Goal: Transaction & Acquisition: Book appointment/travel/reservation

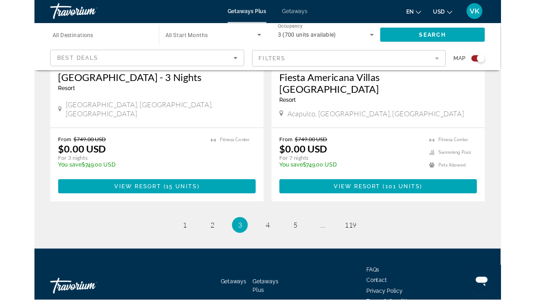
scroll to position [2117, 0]
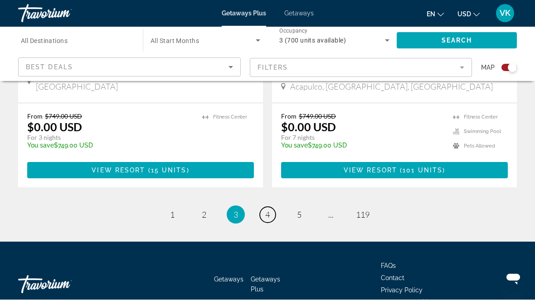
click at [269, 210] on span "4" at bounding box center [267, 215] width 5 height 10
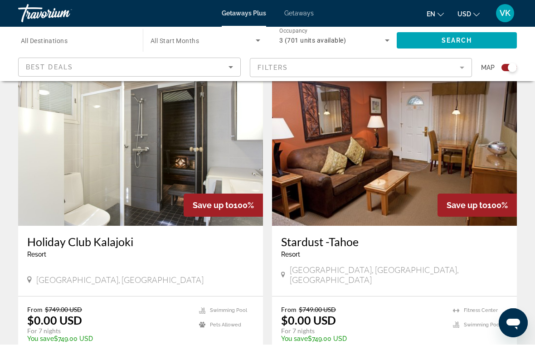
scroll to position [646, 0]
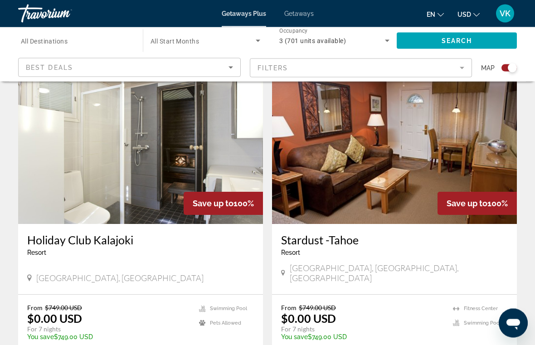
click at [432, 169] on img "Main content" at bounding box center [394, 151] width 245 height 145
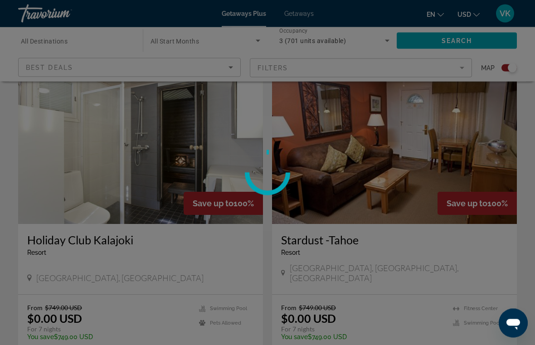
scroll to position [647, 0]
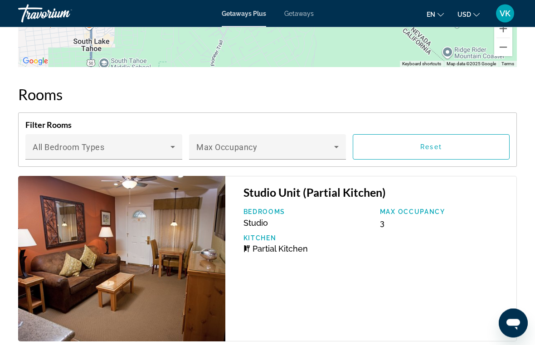
scroll to position [1627, 0]
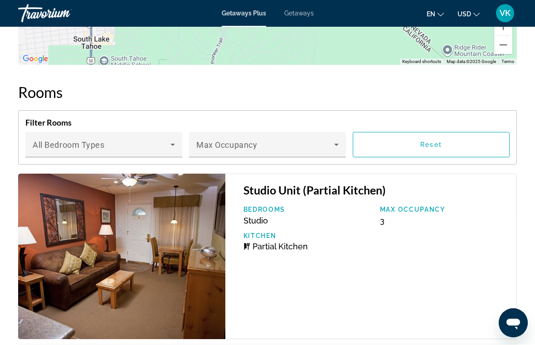
click at [193, 266] on img "Main content" at bounding box center [121, 256] width 207 height 165
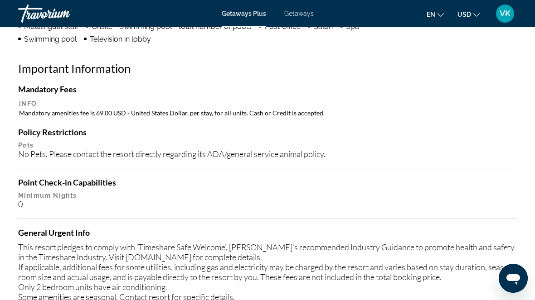
scroll to position [1000, 0]
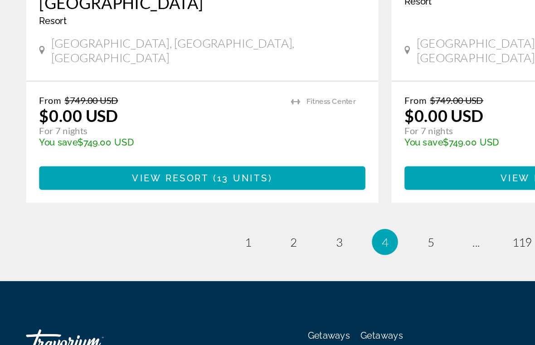
scroll to position [2072, 0]
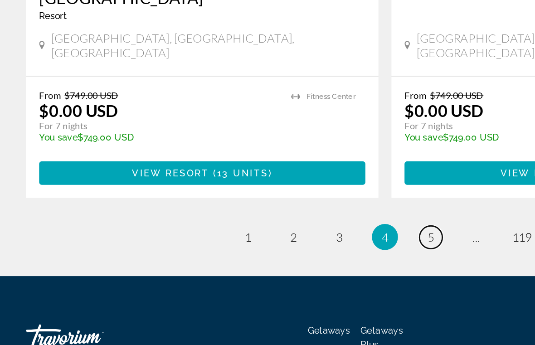
click at [296, 262] on link "page 5" at bounding box center [299, 270] width 16 height 16
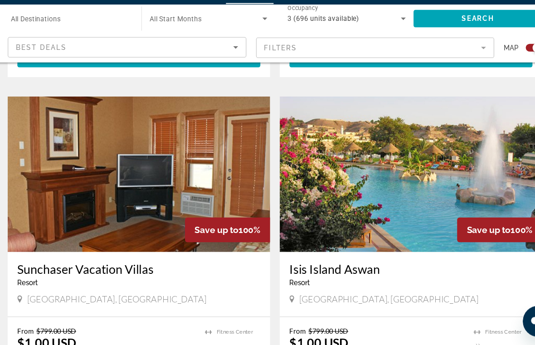
scroll to position [1869, 0]
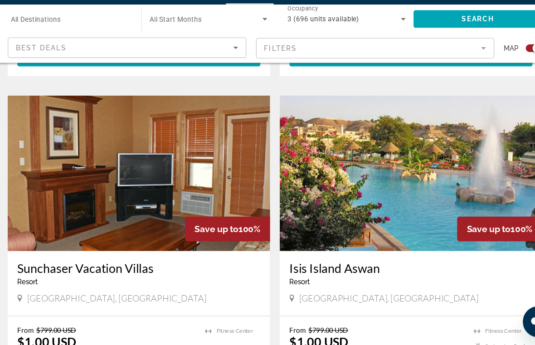
click at [130, 157] on img "Main content" at bounding box center [140, 184] width 245 height 145
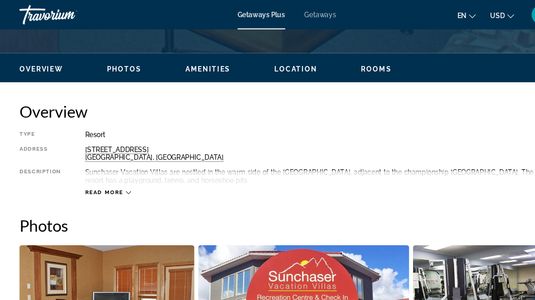
scroll to position [408, 0]
click at [117, 61] on span "Photos" at bounding box center [116, 64] width 33 height 7
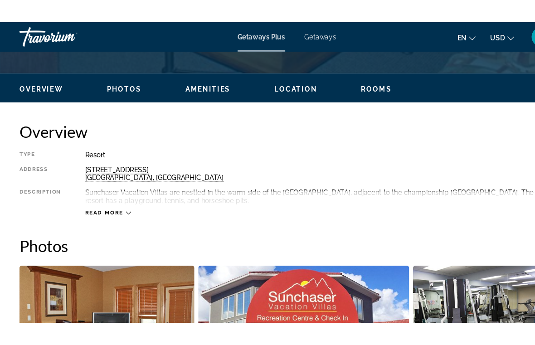
scroll to position [370, 0]
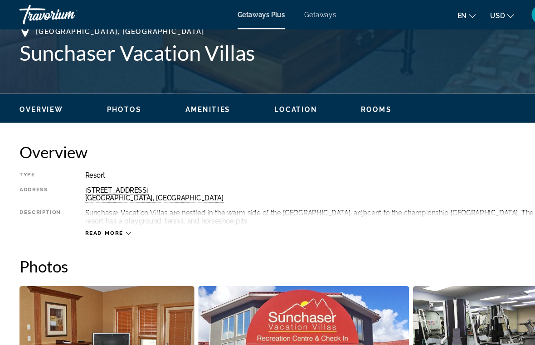
click at [353, 105] on span "Rooms" at bounding box center [351, 102] width 29 height 7
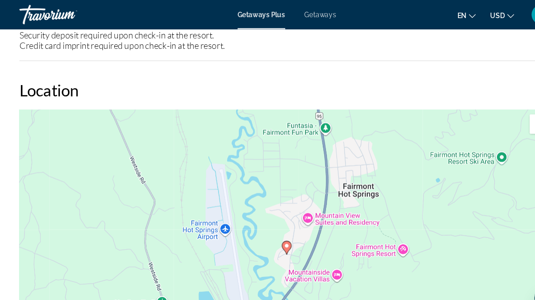
scroll to position [1407, 0]
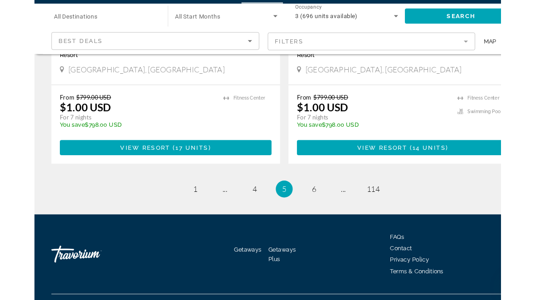
scroll to position [2117, 0]
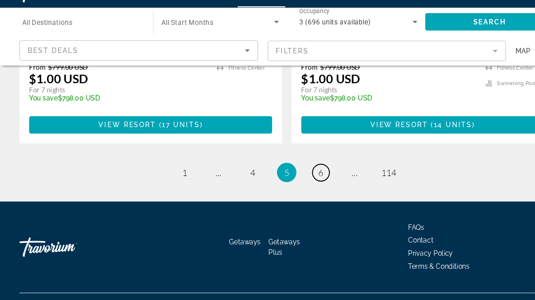
click at [301, 174] on link "page 6" at bounding box center [299, 182] width 16 height 16
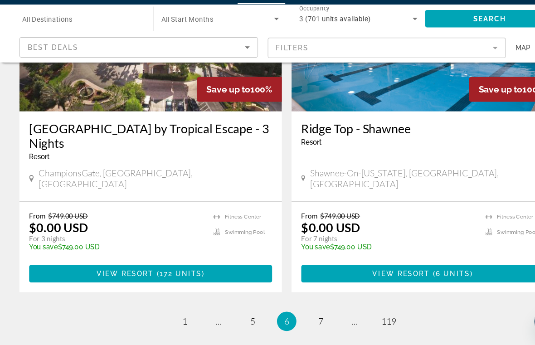
scroll to position [2006, 0]
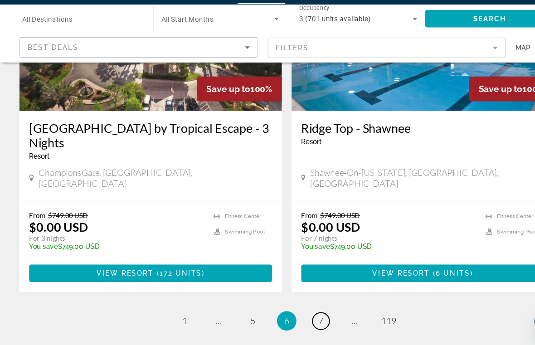
click at [299, 315] on link "page 7" at bounding box center [299, 323] width 16 height 16
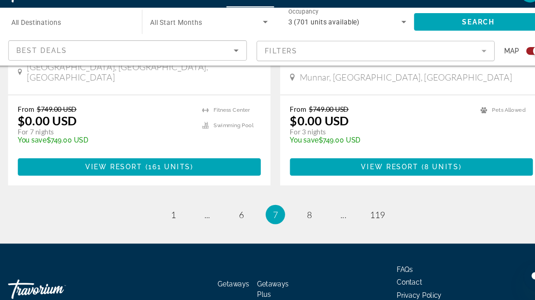
scroll to position [2084, 0]
click at [291, 213] on link "page 8" at bounding box center [299, 221] width 16 height 16
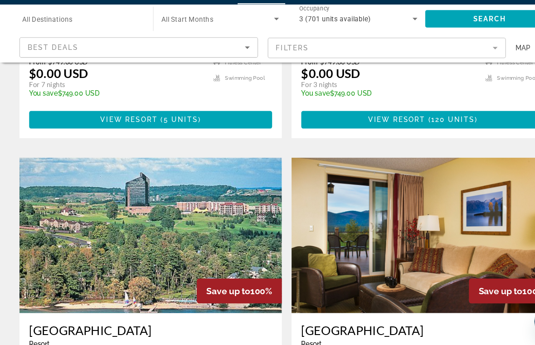
scroll to position [1194, 0]
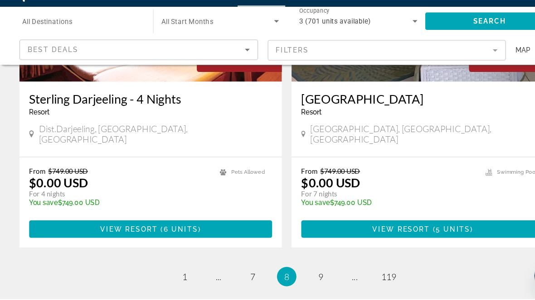
scroll to position [2090, 0]
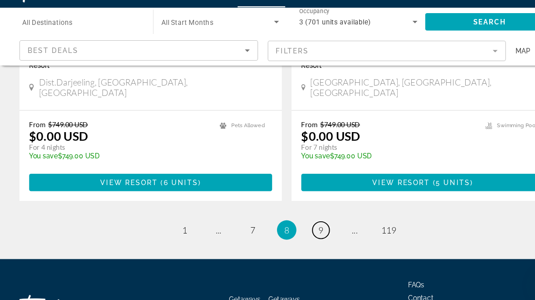
click at [302, 227] on link "page 9" at bounding box center [299, 235] width 16 height 16
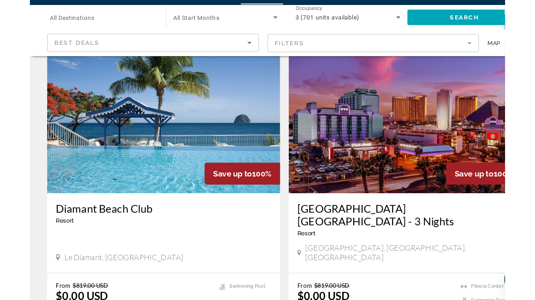
scroll to position [1299, 0]
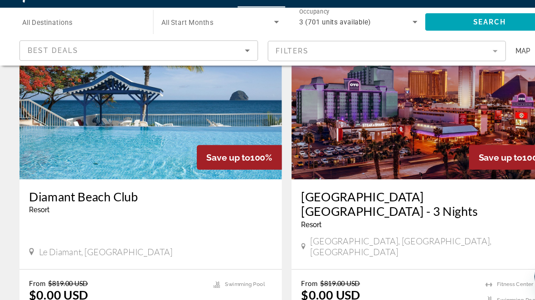
click at [150, 122] on img "Main content" at bounding box center [140, 115] width 245 height 145
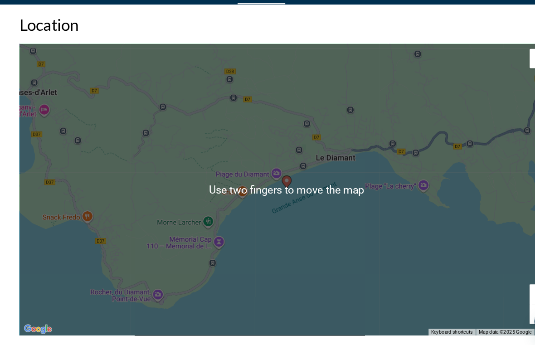
scroll to position [1302, 0]
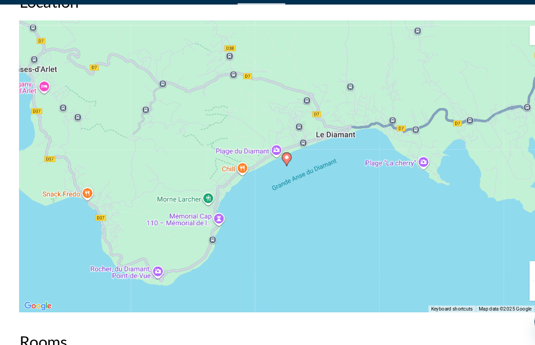
click at [270, 166] on icon "Main content" at bounding box center [267, 172] width 8 height 12
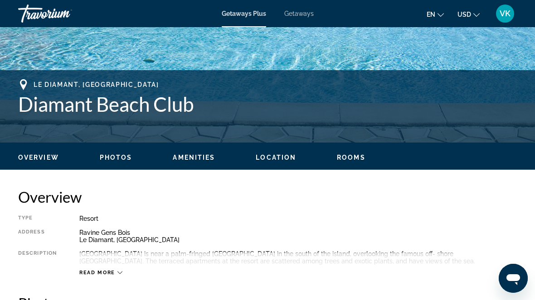
scroll to position [314, 0]
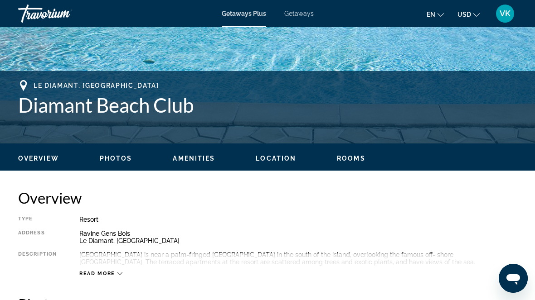
click at [279, 161] on span "Location" at bounding box center [275, 158] width 40 height 7
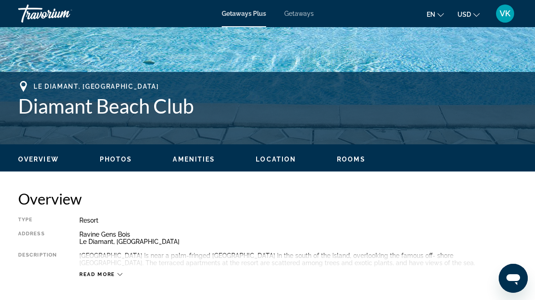
click at [41, 159] on span "Overview" at bounding box center [38, 159] width 41 height 7
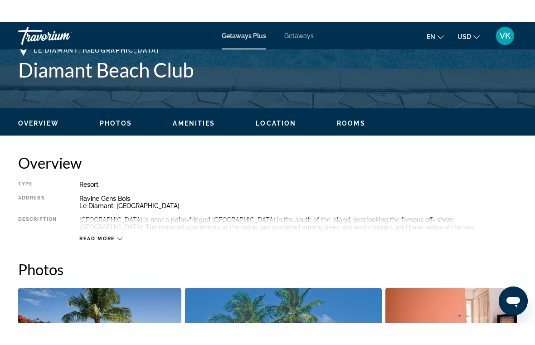
scroll to position [328, 0]
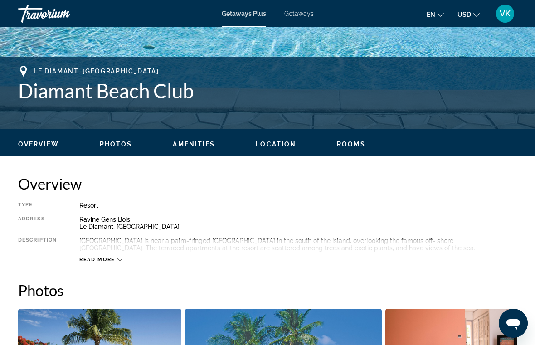
click at [199, 148] on span "Amenities" at bounding box center [194, 143] width 42 height 7
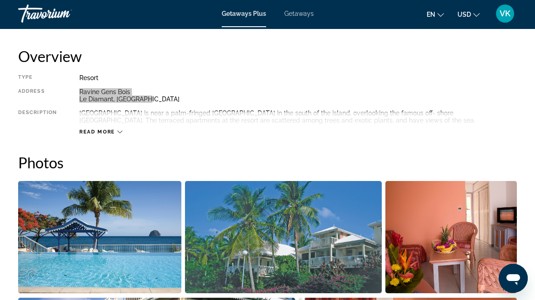
scroll to position [443, 0]
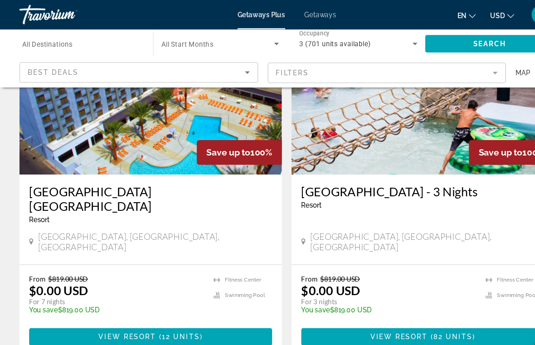
scroll to position [993, 0]
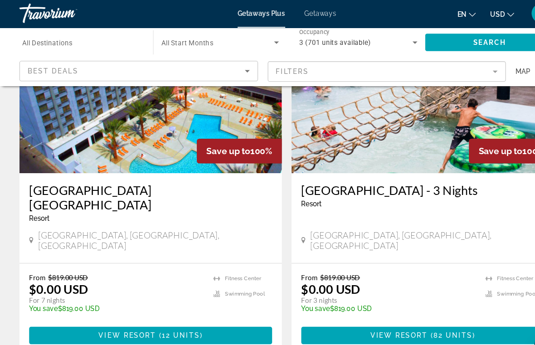
click at [401, 139] on img "Main content" at bounding box center [394, 90] width 245 height 145
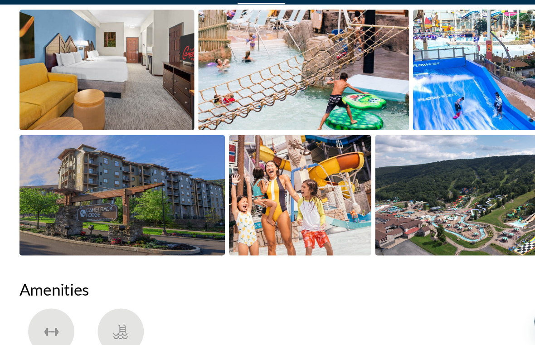
scroll to position [627, 0]
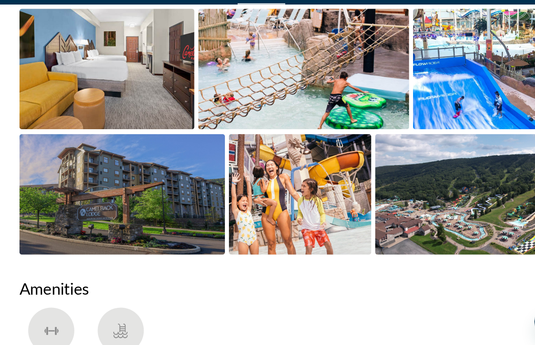
click at [431, 203] on img "Open full-screen image slider" at bounding box center [433, 204] width 167 height 112
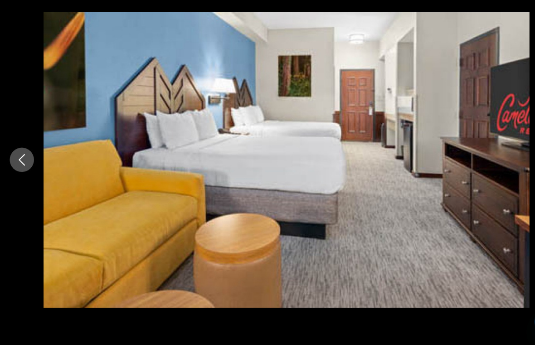
click at [21, 167] on icon "Previous image" at bounding box center [20, 172] width 11 height 11
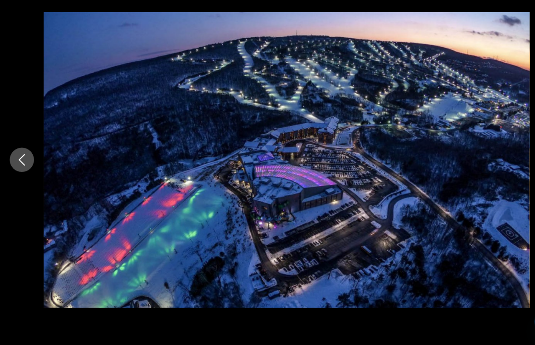
click at [21, 167] on icon "Previous image" at bounding box center [20, 172] width 11 height 11
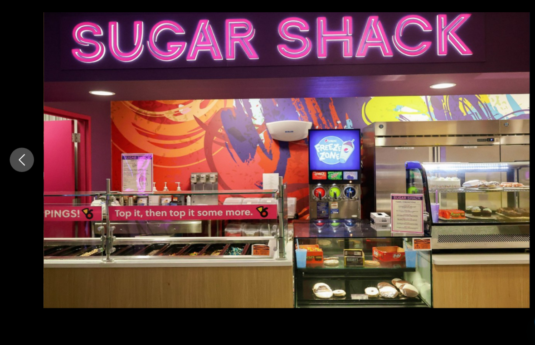
click at [29, 161] on button "Previous image" at bounding box center [20, 172] width 23 height 23
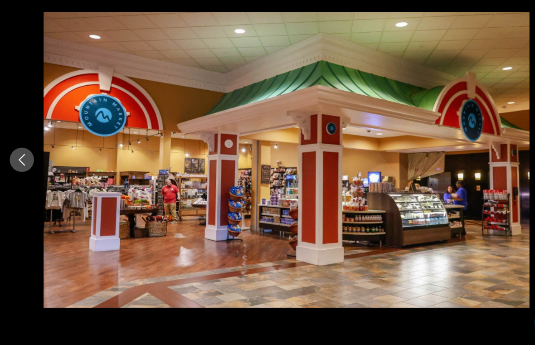
click at [28, 161] on button "Previous image" at bounding box center [20, 172] width 23 height 23
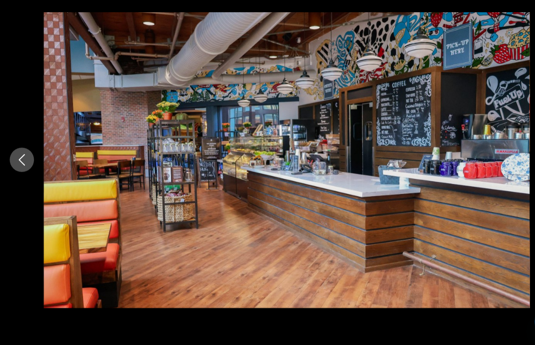
click at [23, 161] on button "Previous image" at bounding box center [20, 172] width 23 height 23
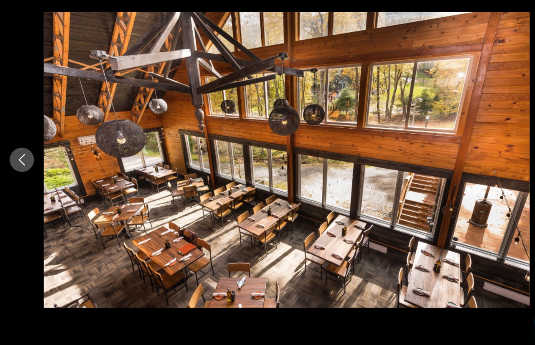
click at [21, 167] on icon "Previous image" at bounding box center [20, 172] width 11 height 11
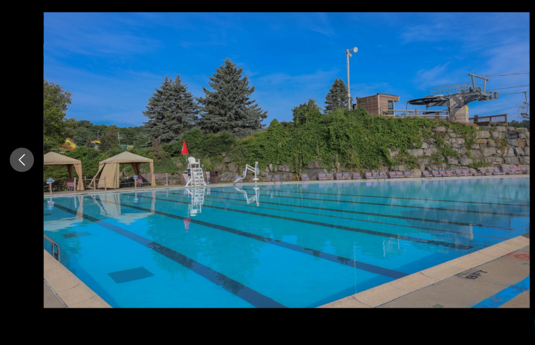
click at [26, 161] on button "Previous image" at bounding box center [20, 172] width 23 height 23
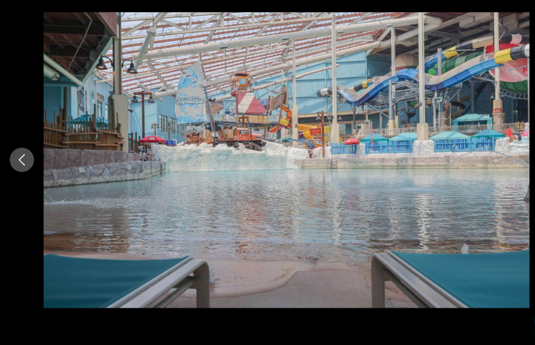
scroll to position [651, 0]
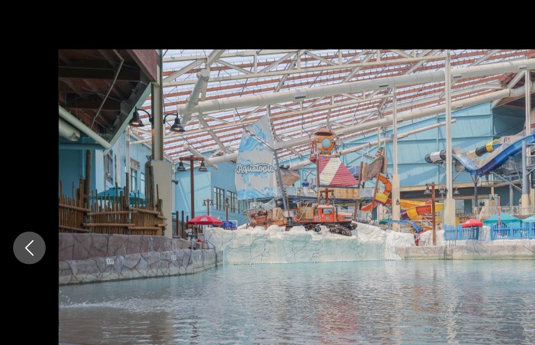
click at [22, 172] on icon "Previous image" at bounding box center [20, 172] width 11 height 11
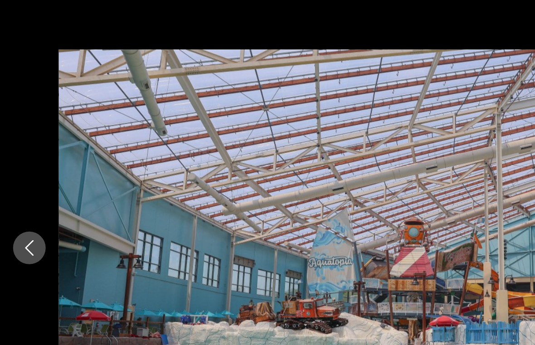
click at [21, 169] on icon "Previous image" at bounding box center [20, 172] width 11 height 11
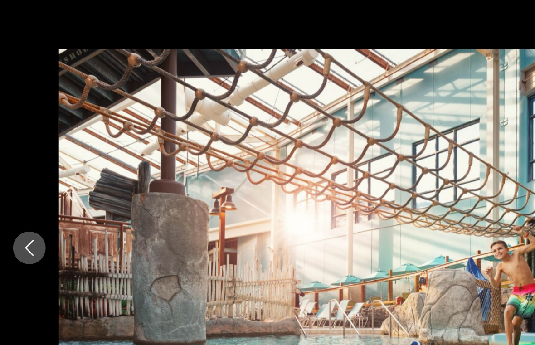
click at [26, 169] on button "Previous image" at bounding box center [20, 172] width 23 height 23
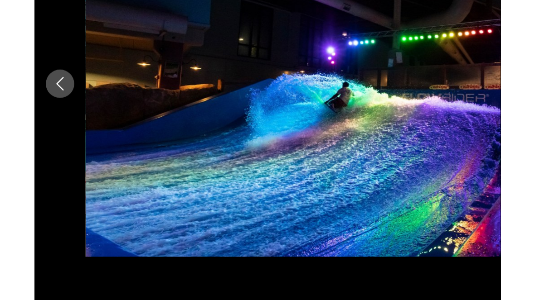
scroll to position [847, 0]
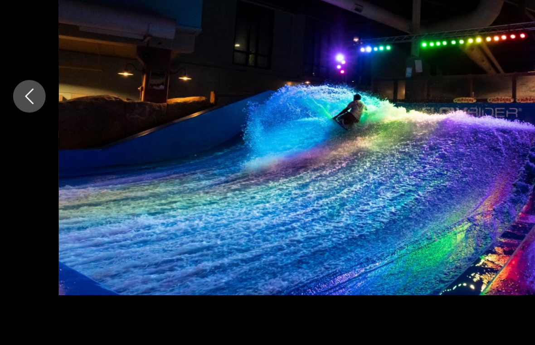
click at [23, 167] on icon "Previous image" at bounding box center [20, 172] width 11 height 11
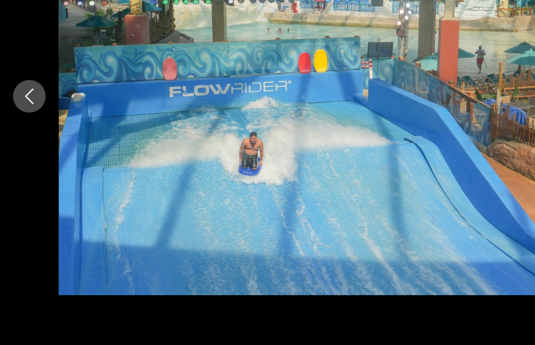
click at [25, 161] on button "Previous image" at bounding box center [20, 172] width 23 height 23
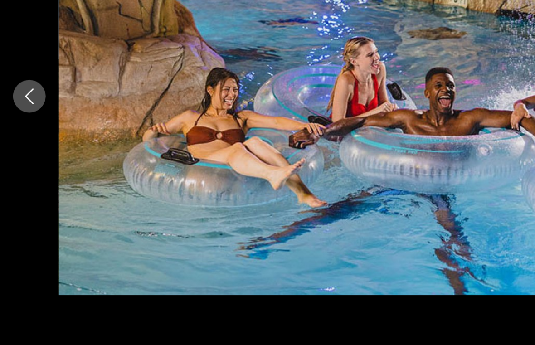
click at [21, 167] on icon "Previous image" at bounding box center [20, 172] width 11 height 11
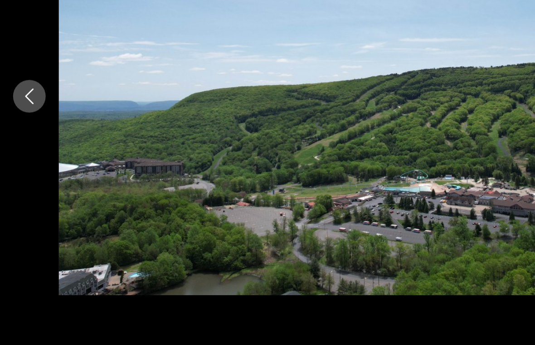
click at [20, 167] on icon "Previous image" at bounding box center [20, 172] width 11 height 11
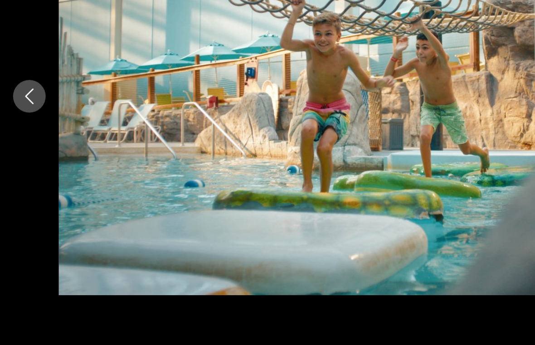
click at [21, 167] on icon "Previous image" at bounding box center [20, 172] width 11 height 11
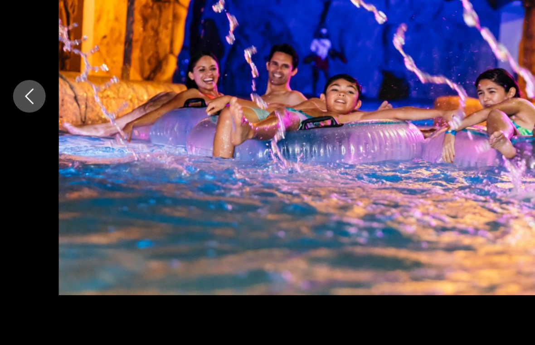
click at [28, 161] on button "Previous image" at bounding box center [20, 172] width 23 height 23
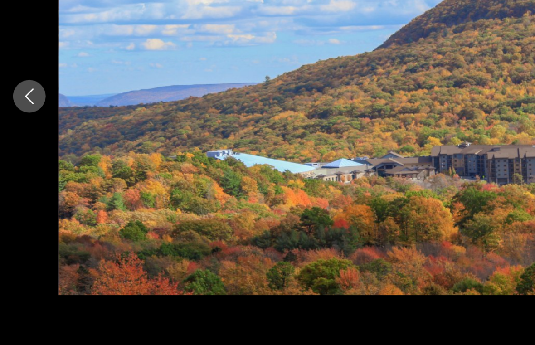
click at [18, 167] on icon "Previous image" at bounding box center [20, 172] width 11 height 11
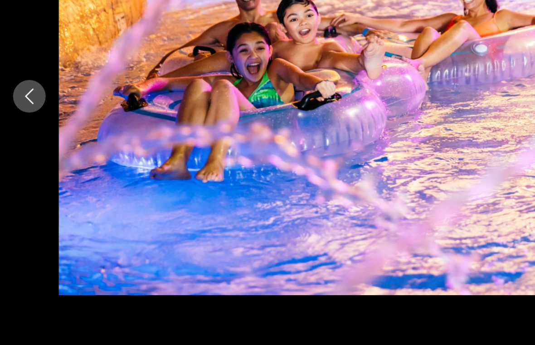
click at [24, 167] on icon "Previous image" at bounding box center [20, 172] width 11 height 11
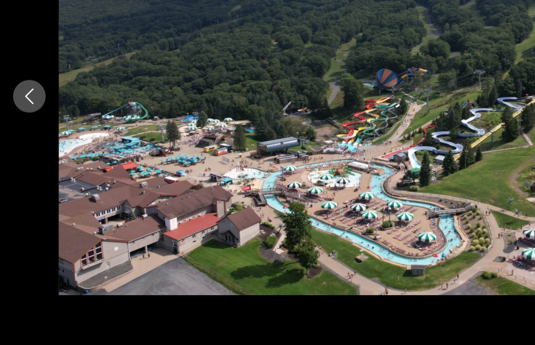
click at [22, 167] on icon "Previous image" at bounding box center [20, 172] width 11 height 11
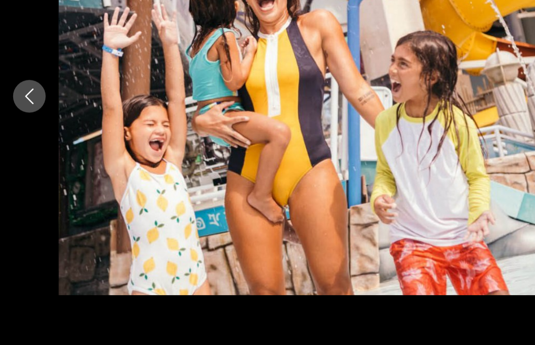
click at [20, 167] on icon "Previous image" at bounding box center [20, 172] width 11 height 11
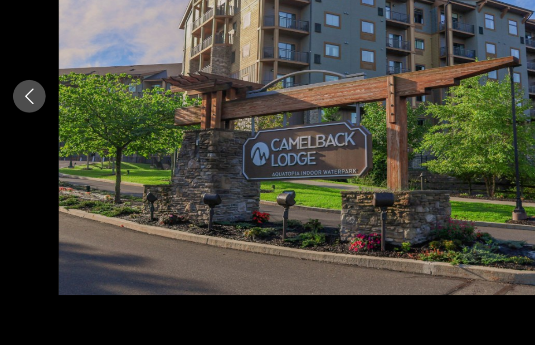
click at [27, 161] on button "Previous image" at bounding box center [20, 172] width 23 height 23
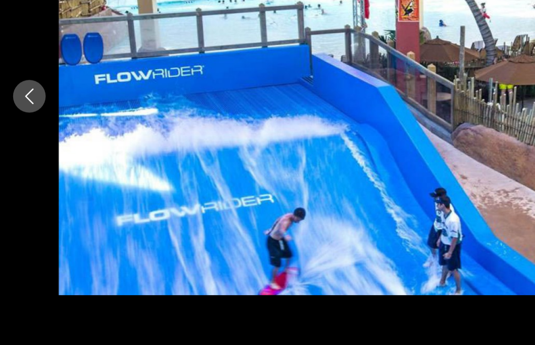
click at [13, 161] on button "Previous image" at bounding box center [20, 172] width 23 height 23
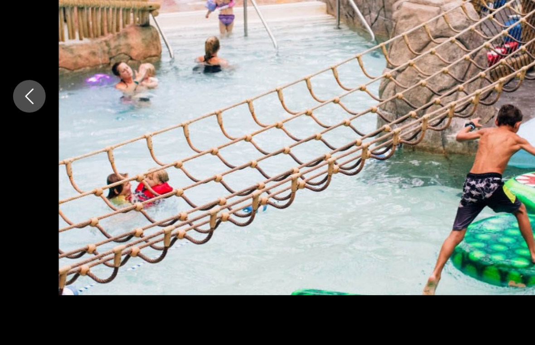
click at [18, 167] on icon "Previous image" at bounding box center [20, 172] width 11 height 11
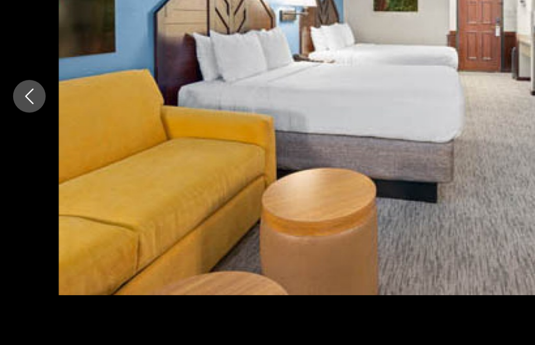
click at [22, 167] on icon "Previous image" at bounding box center [20, 172] width 11 height 11
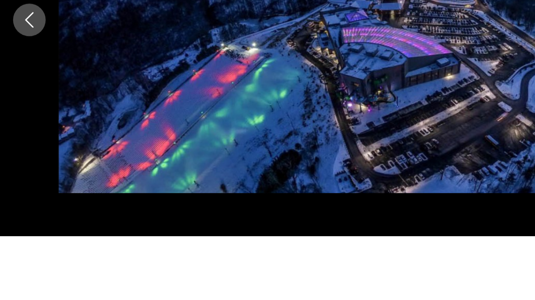
scroll to position [891, 0]
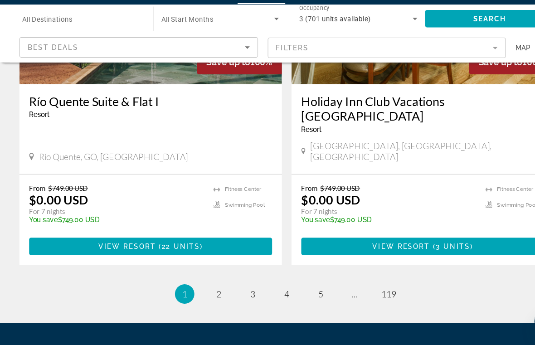
scroll to position [2036, 0]
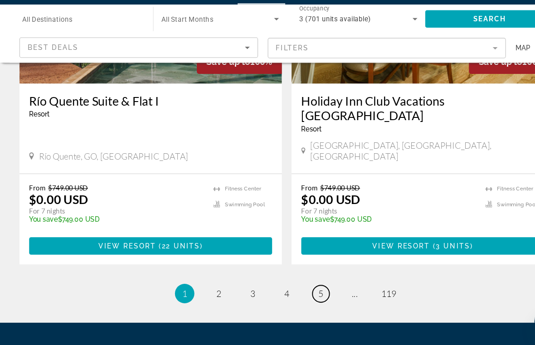
click at [301, 292] on span "5" at bounding box center [299, 297] width 5 height 10
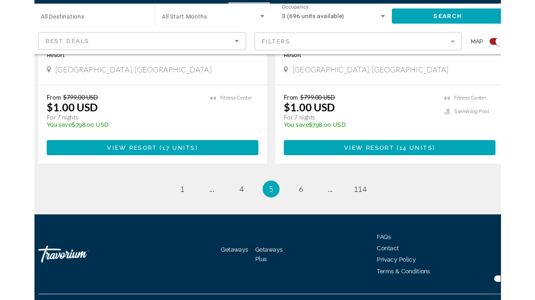
scroll to position [2117, 0]
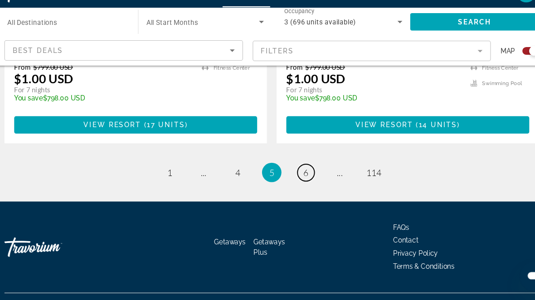
click at [291, 174] on link "page 6" at bounding box center [299, 182] width 16 height 16
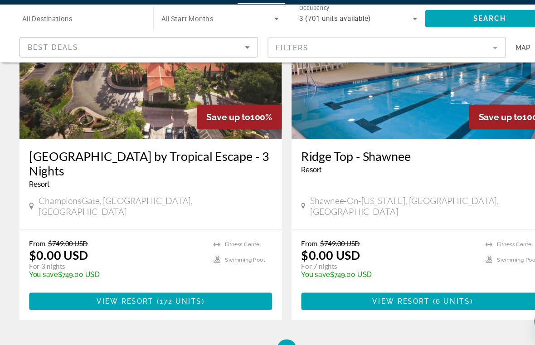
scroll to position [1984, 0]
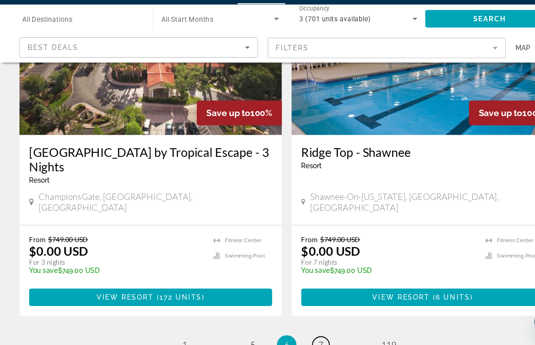
click at [299, 340] on span "7" at bounding box center [299, 345] width 5 height 10
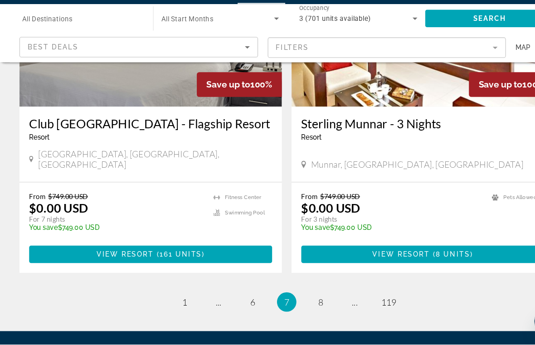
scroll to position [2000, 0]
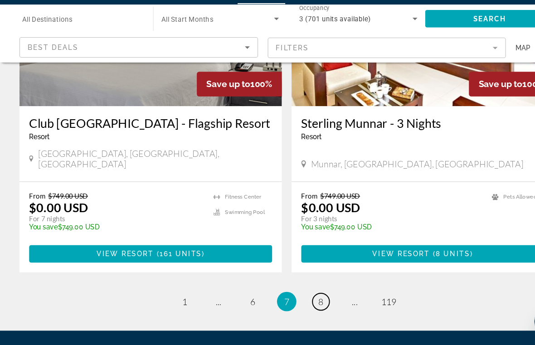
click at [299, 297] on link "page 8" at bounding box center [299, 305] width 16 height 16
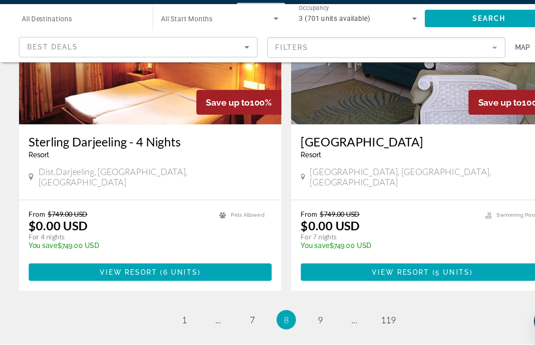
scroll to position [2004, 0]
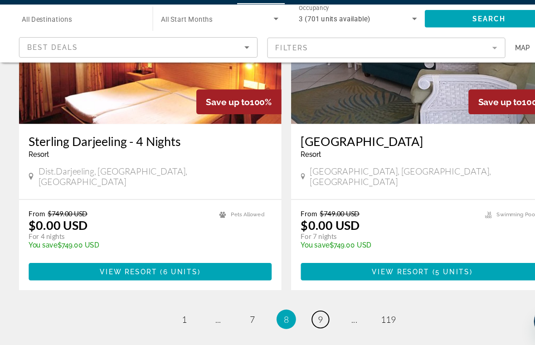
click at [299, 316] on span "9" at bounding box center [299, 321] width 5 height 10
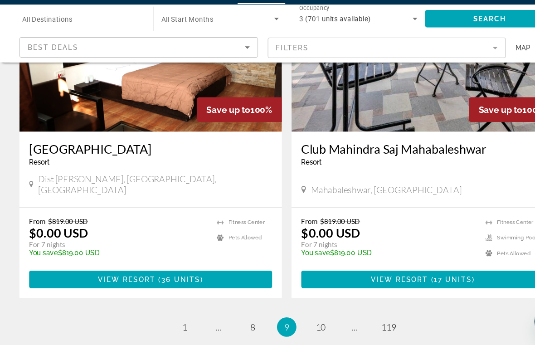
scroll to position [2004, 0]
click at [302, 320] on link "page 10" at bounding box center [299, 328] width 16 height 16
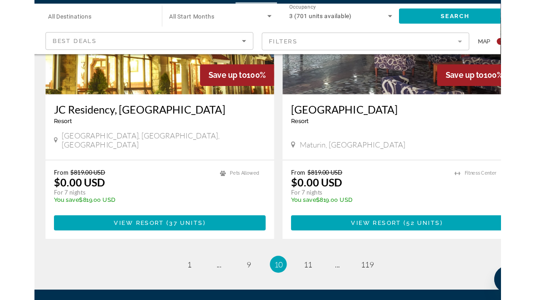
scroll to position [2117, 0]
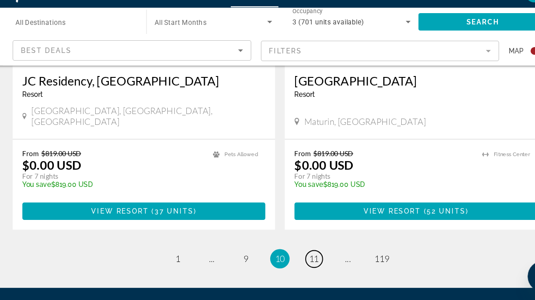
click at [295, 255] on link "page 11" at bounding box center [299, 263] width 16 height 16
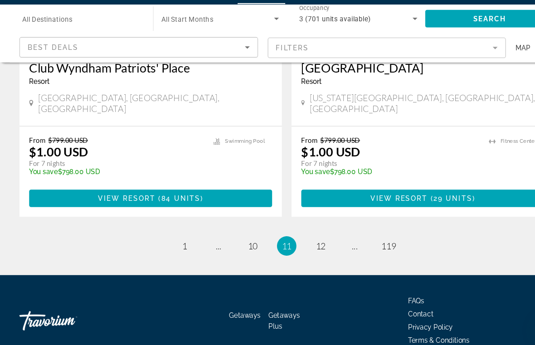
scroll to position [2042, 0]
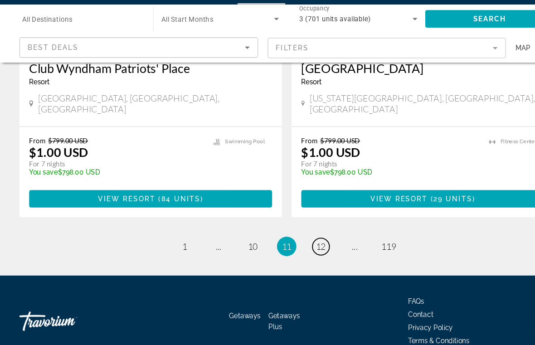
click at [300, 248] on span "12" at bounding box center [298, 253] width 9 height 10
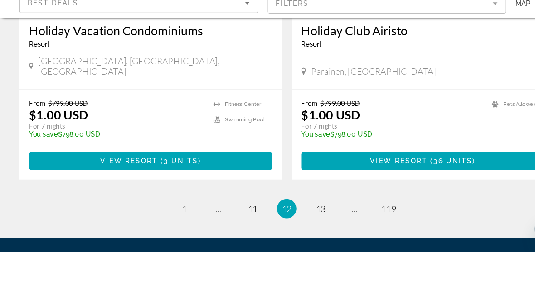
scroll to position [2090, 0]
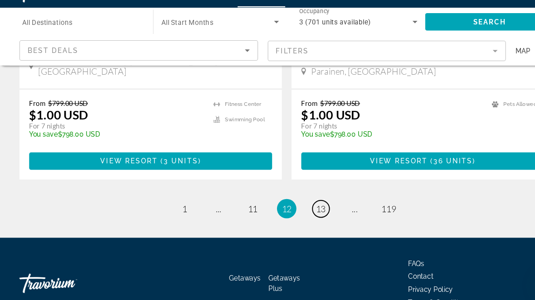
click at [301, 210] on span "13" at bounding box center [298, 215] width 9 height 10
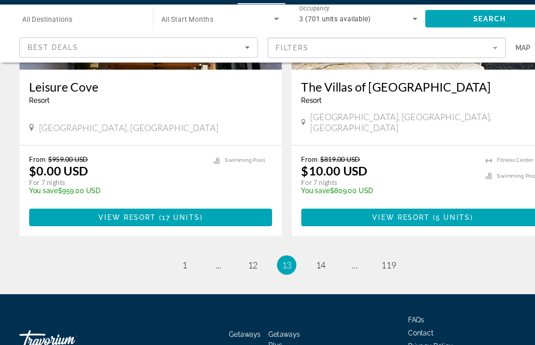
scroll to position [2038, 0]
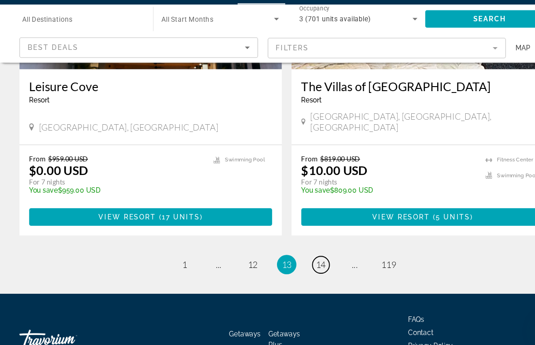
click at [304, 262] on link "page 14" at bounding box center [299, 270] width 16 height 16
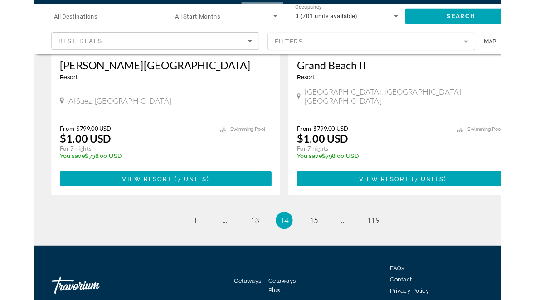
scroll to position [2090, 0]
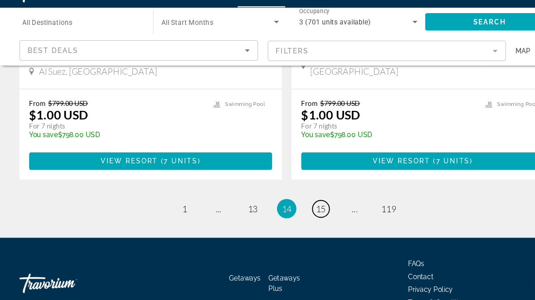
click at [300, 210] on span "15" at bounding box center [298, 215] width 9 height 10
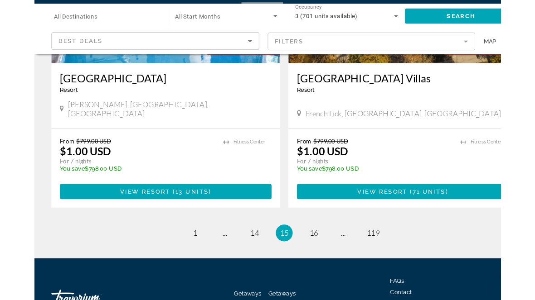
scroll to position [2090, 0]
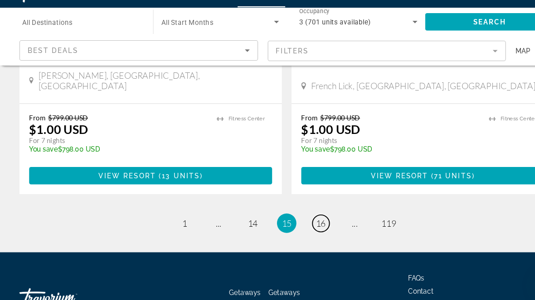
click at [296, 224] on span "16" at bounding box center [298, 229] width 9 height 10
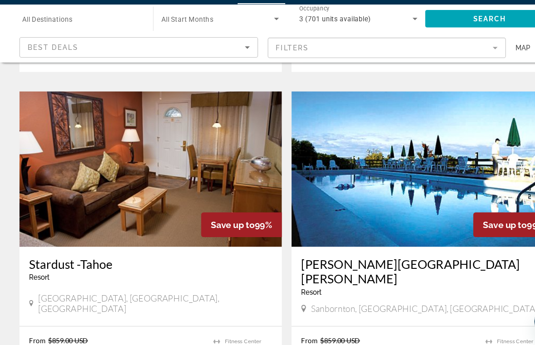
scroll to position [1561, 0]
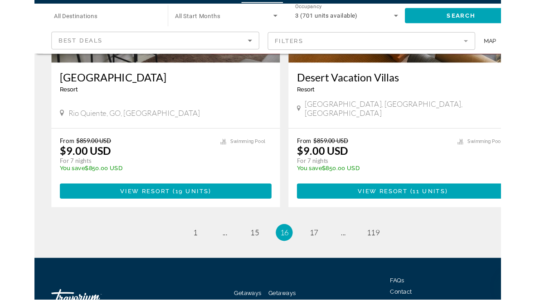
scroll to position [2090, 0]
